Goal: Navigation & Orientation: Find specific page/section

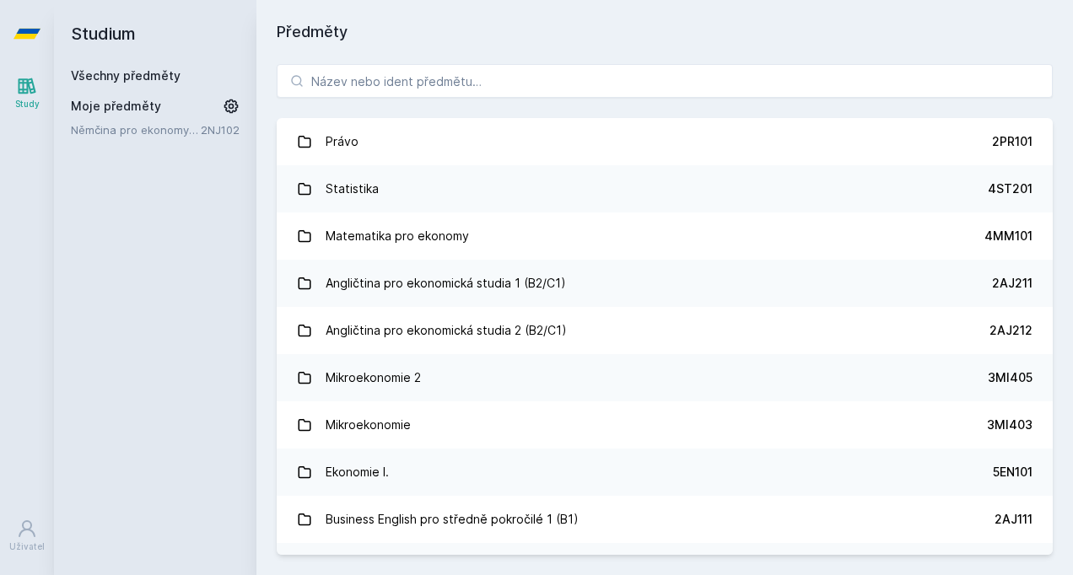
click at [341, 186] on div "Statistika" at bounding box center [352, 189] width 53 height 34
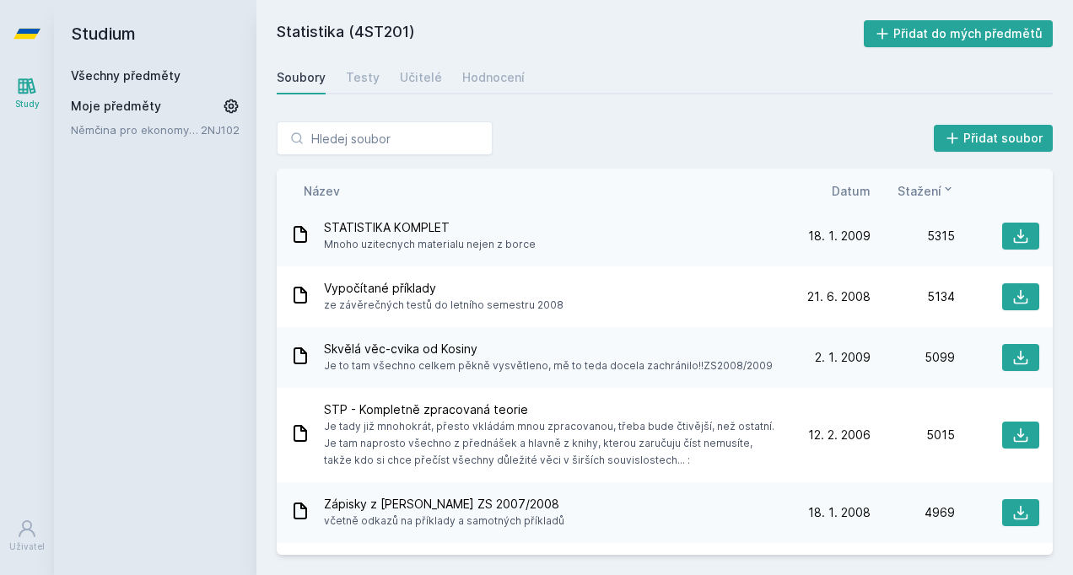
scroll to position [722, 0]
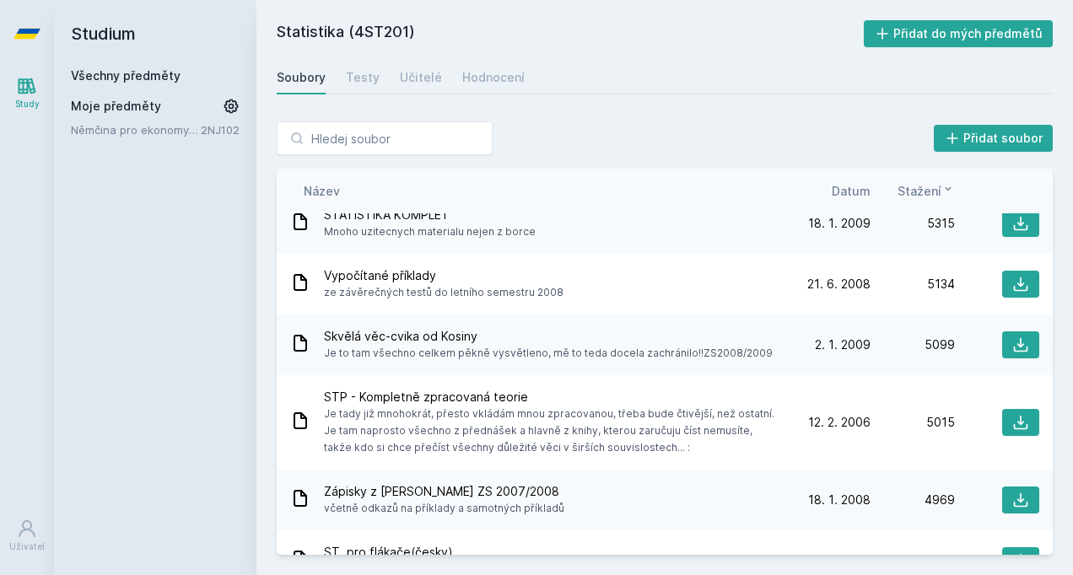
click at [1016, 284] on icon at bounding box center [1020, 284] width 17 height 17
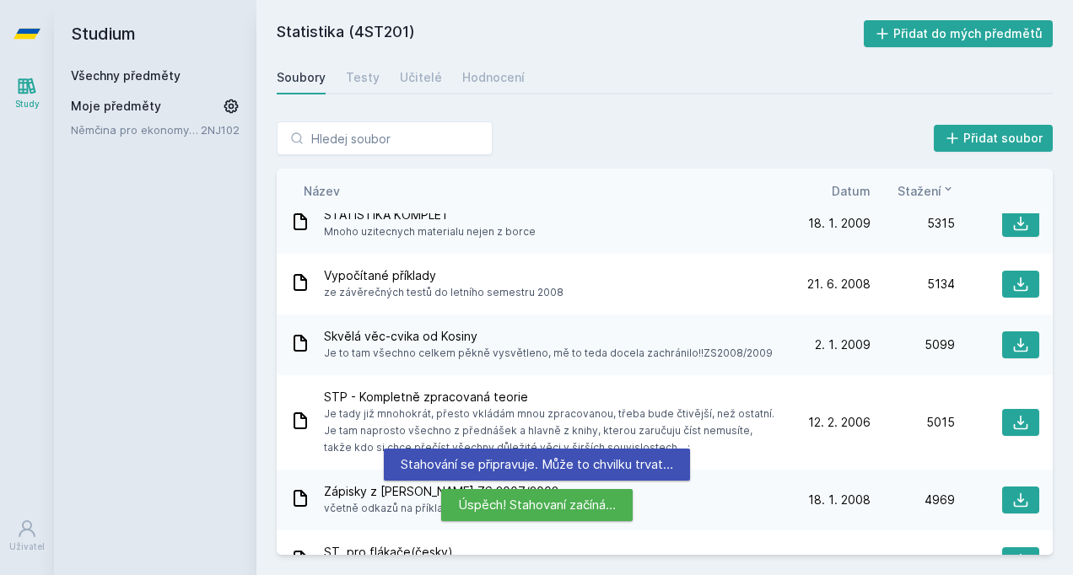
click at [1014, 342] on icon at bounding box center [1021, 345] width 14 height 14
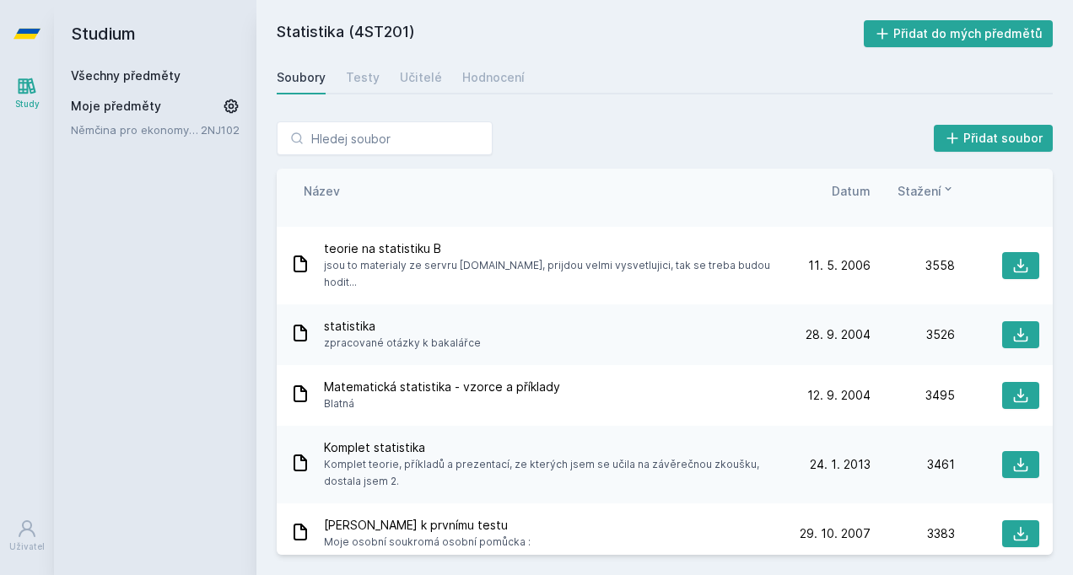
scroll to position [1548, 0]
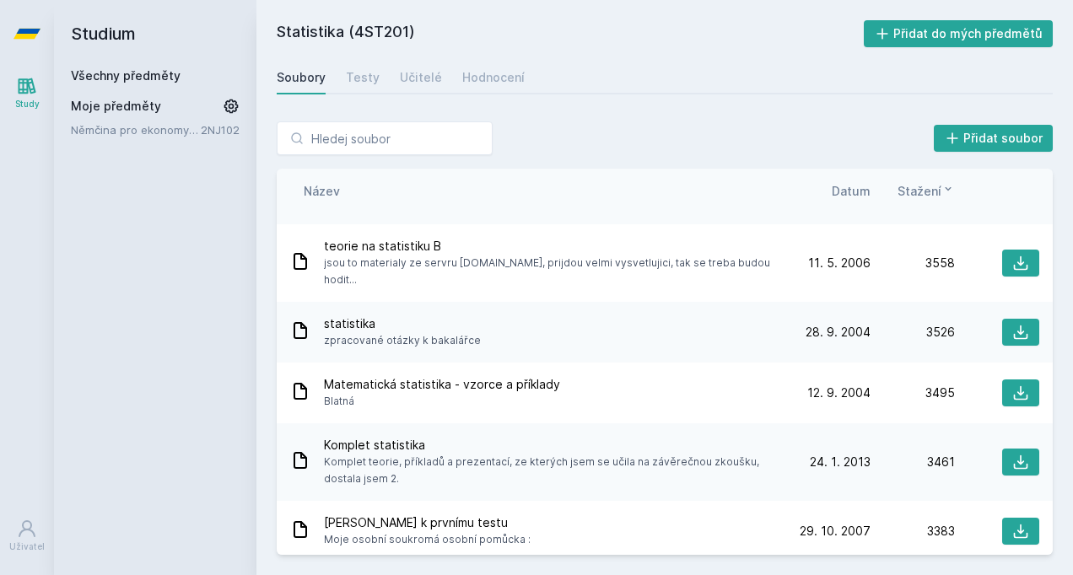
click at [1015, 267] on icon at bounding box center [1020, 263] width 17 height 17
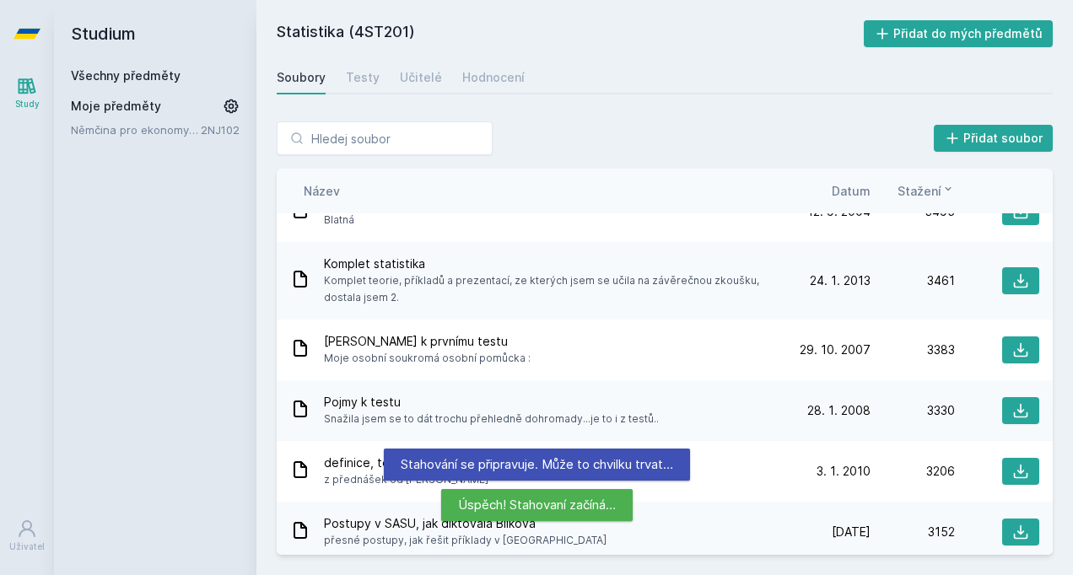
scroll to position [1743, 0]
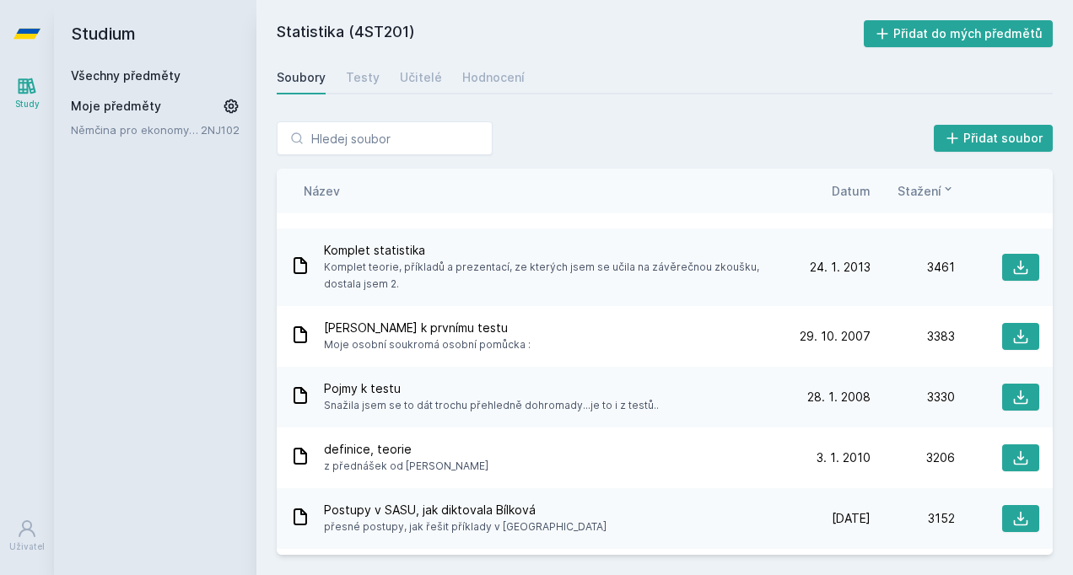
click at [1014, 332] on icon at bounding box center [1021, 337] width 14 height 14
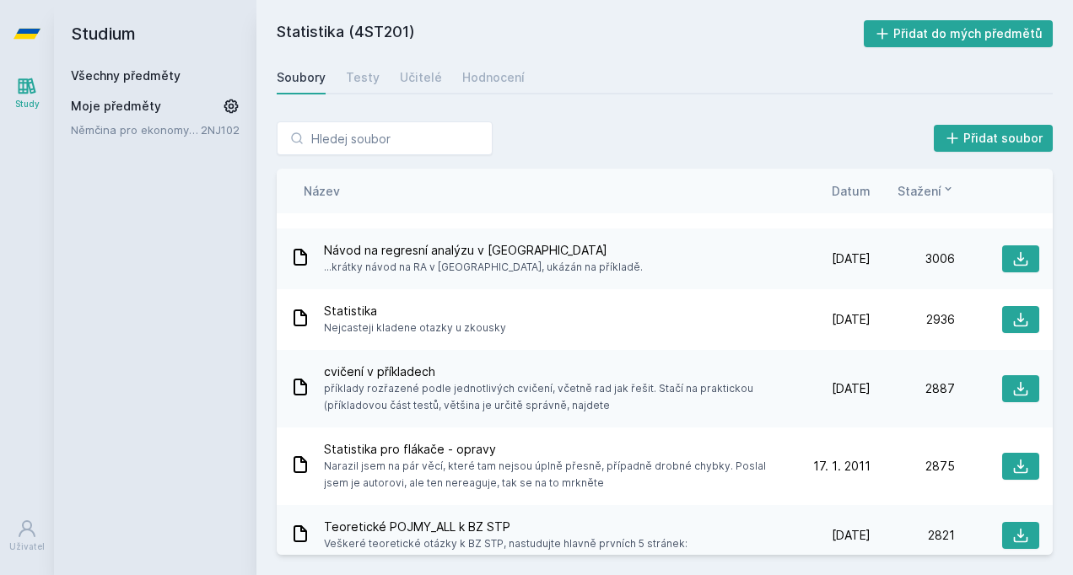
scroll to position [2278, 0]
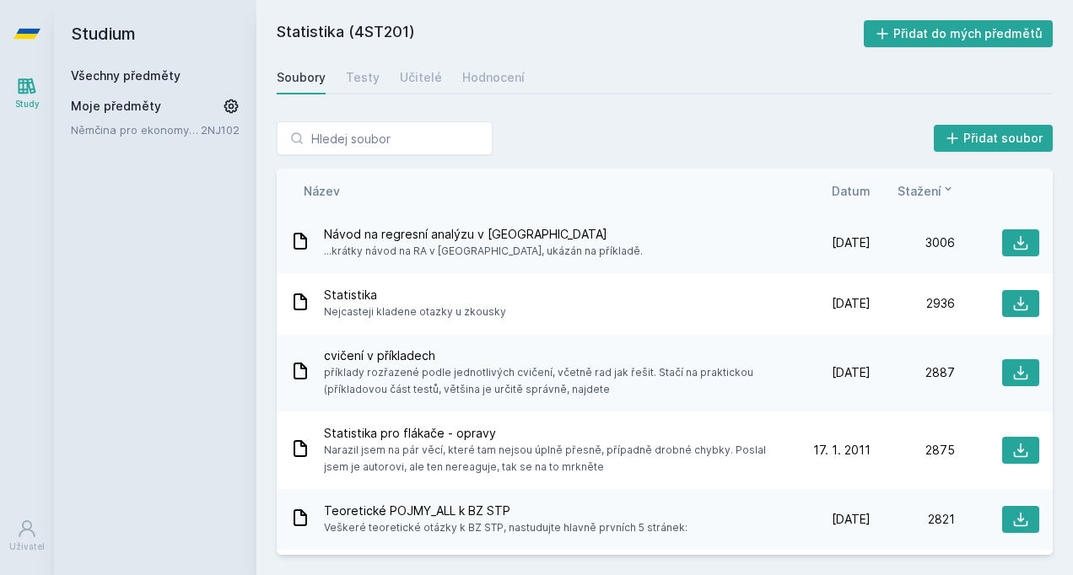
click at [1012, 377] on icon at bounding box center [1020, 372] width 17 height 17
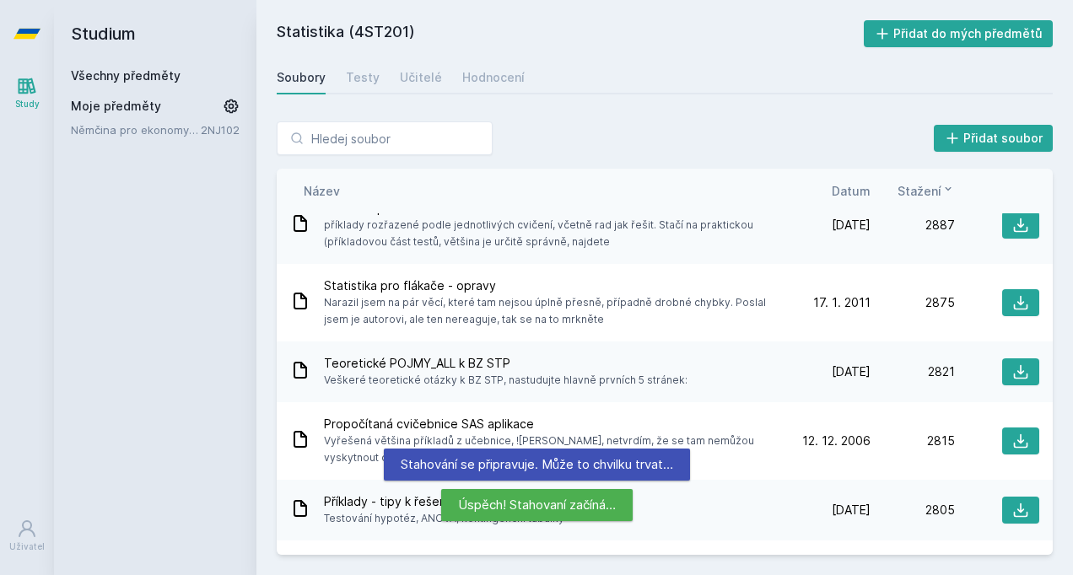
scroll to position [2438, 0]
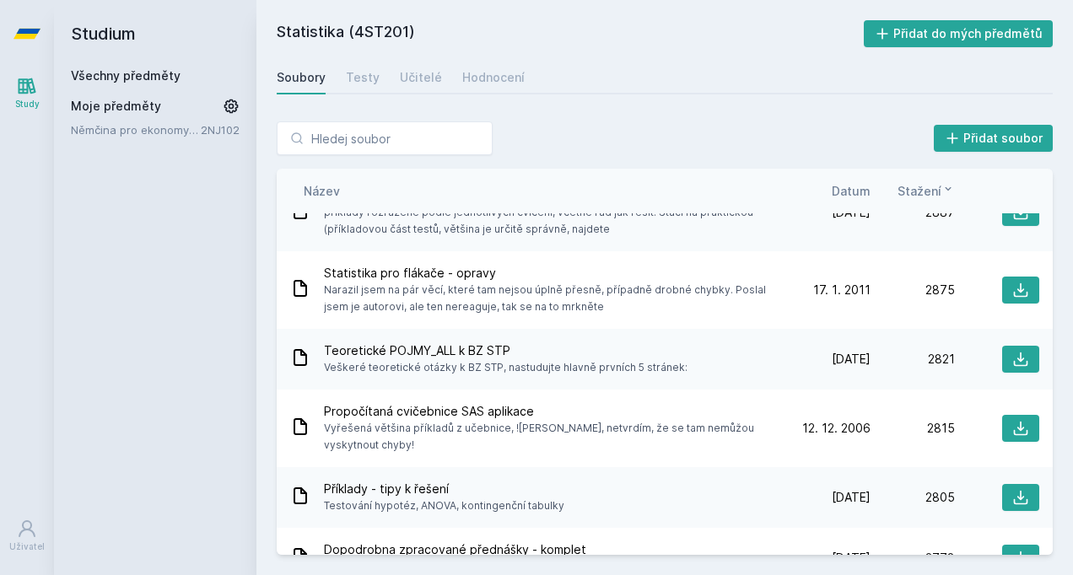
click at [1012, 288] on icon at bounding box center [1020, 290] width 17 height 17
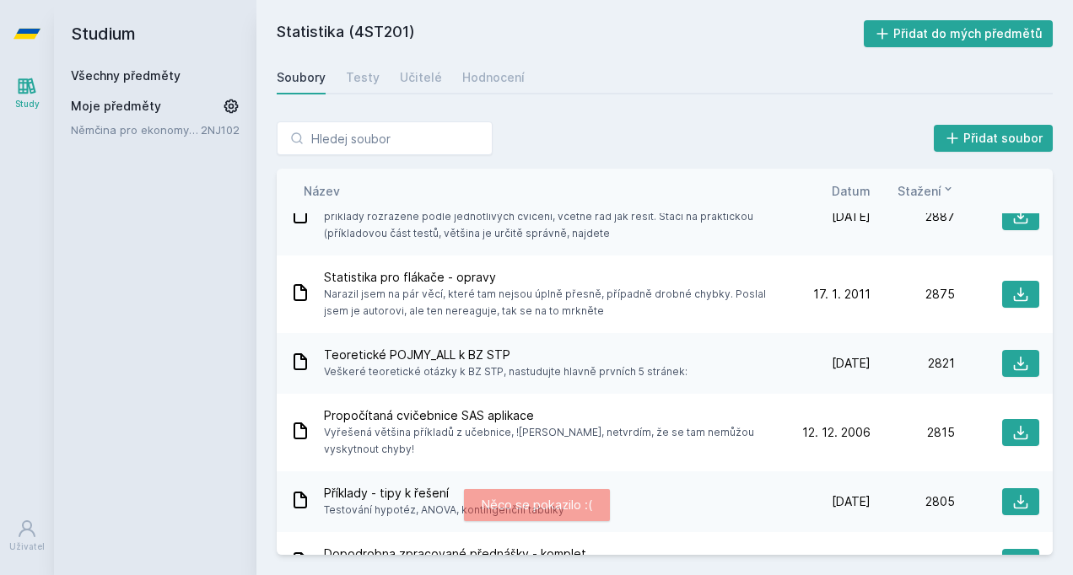
scroll to position [2434, 0]
click at [1012, 299] on icon at bounding box center [1020, 294] width 17 height 17
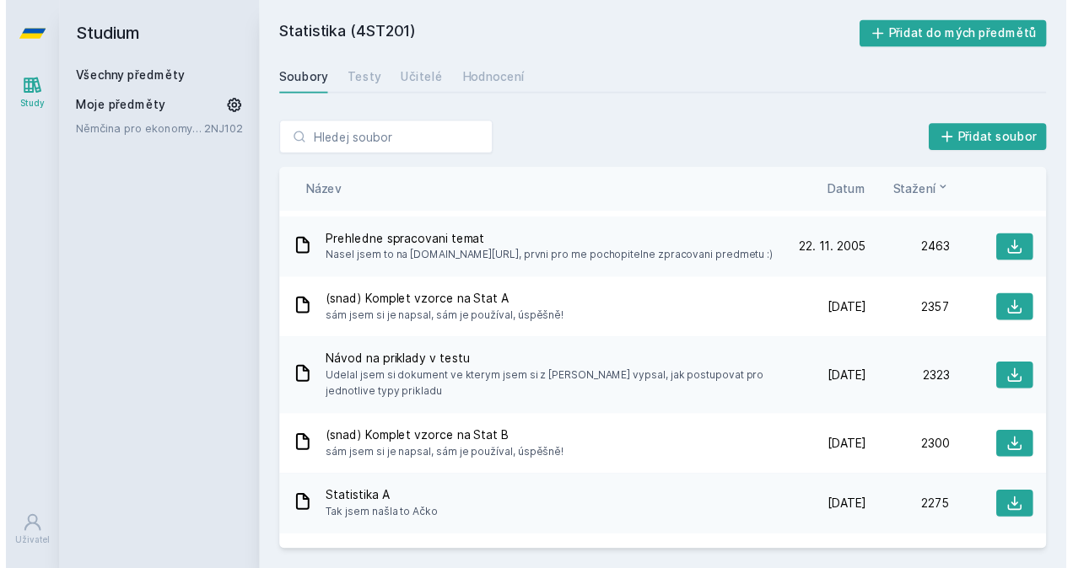
scroll to position [3328, 0]
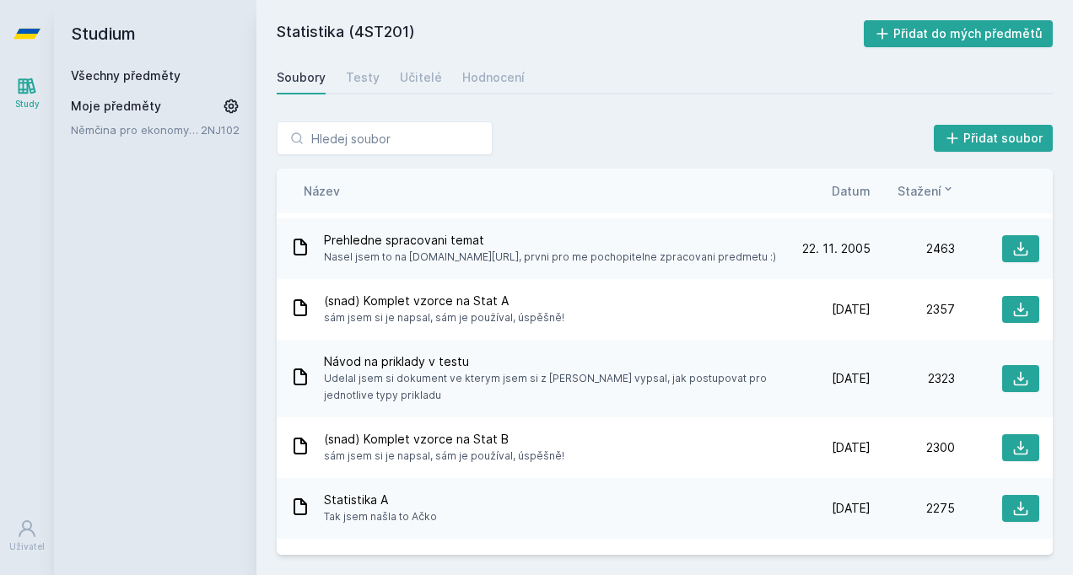
click at [1014, 315] on icon at bounding box center [1021, 310] width 14 height 14
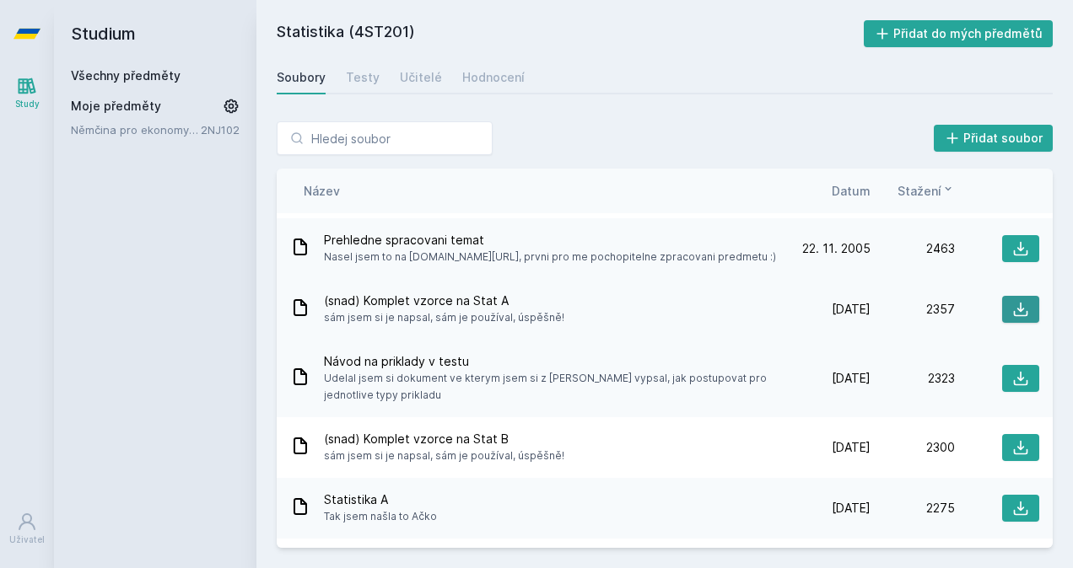
click at [1012, 303] on icon at bounding box center [1020, 309] width 17 height 17
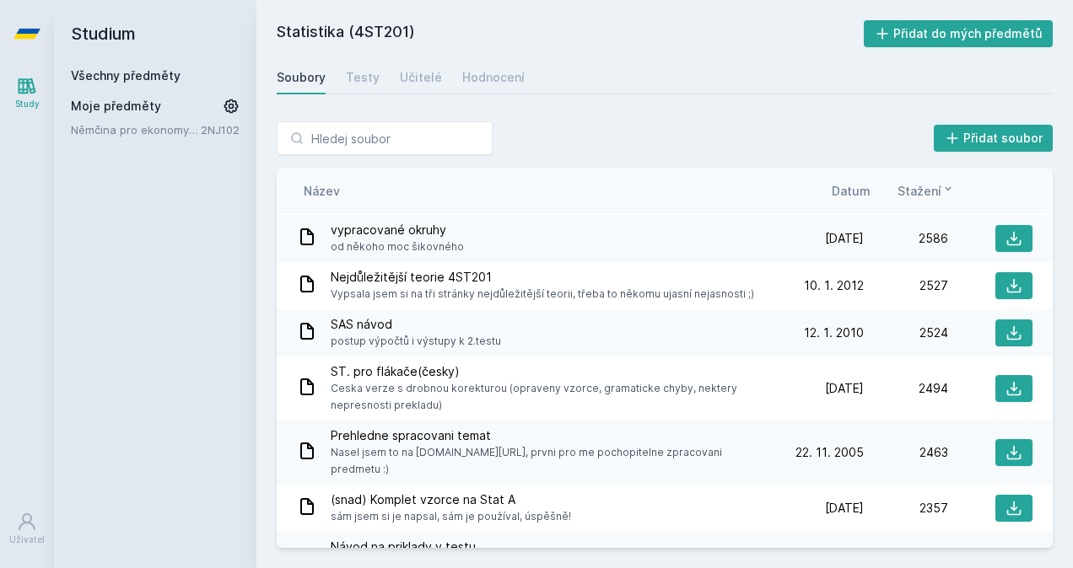
scroll to position [2694, 0]
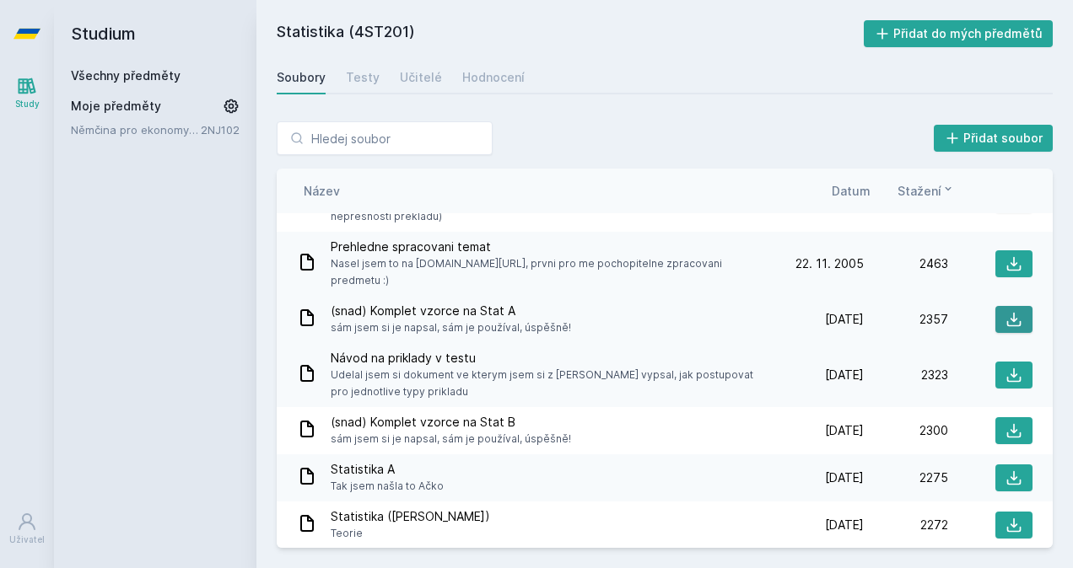
click at [1007, 313] on icon at bounding box center [1014, 320] width 14 height 14
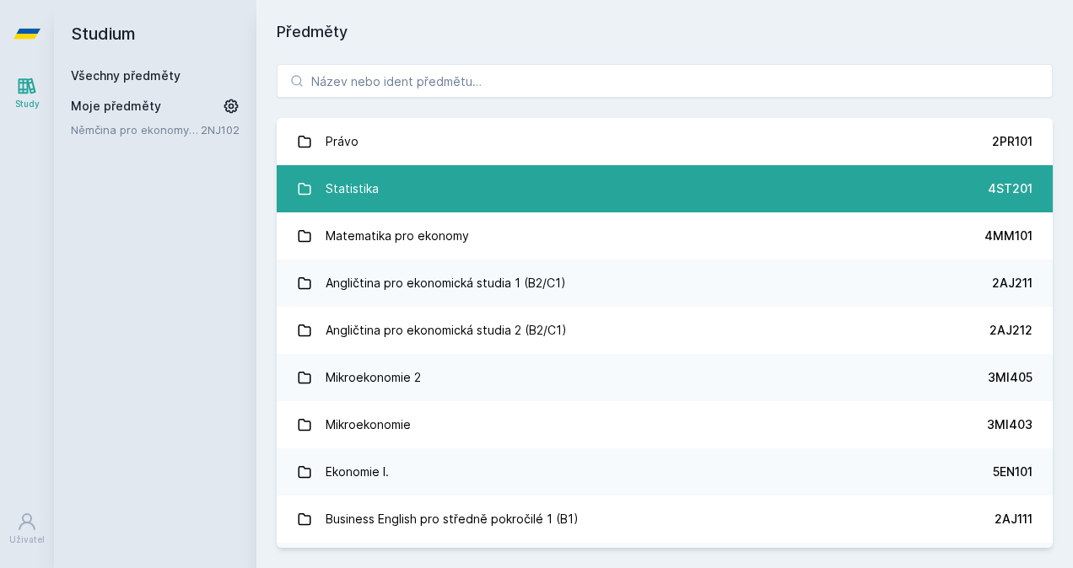
click at [401, 191] on link "Statistika 4ST201" at bounding box center [665, 188] width 776 height 47
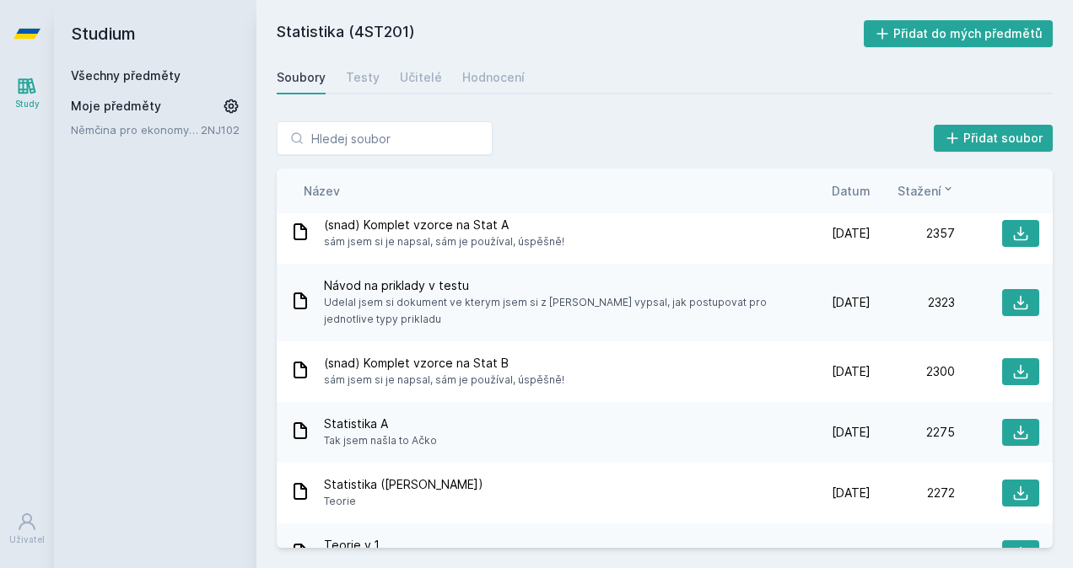
scroll to position [3404, 0]
click at [1017, 230] on icon at bounding box center [1020, 233] width 17 height 17
click at [908, 108] on div "Přidat soubor Řazení: Název Datum Stažení Název Datum Stažení Statistika pro fl…" at bounding box center [664, 334] width 816 height 467
